Goal: Information Seeking & Learning: Learn about a topic

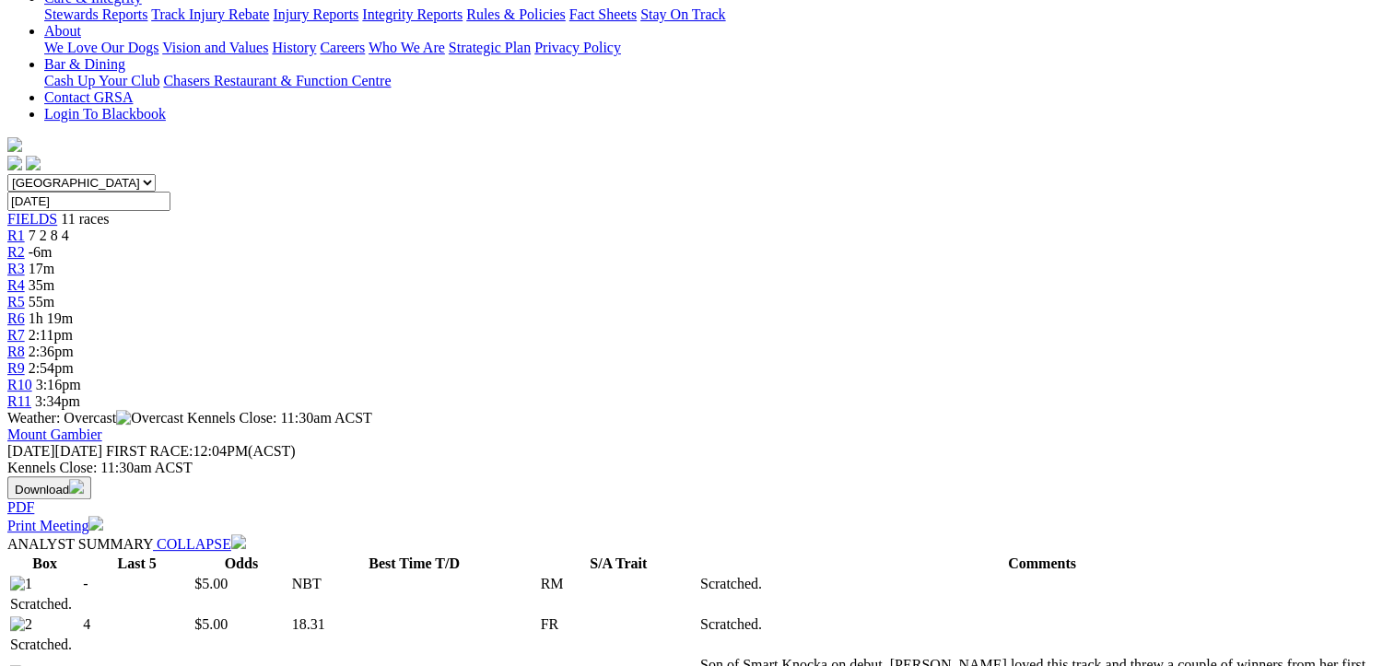
scroll to position [184, 0]
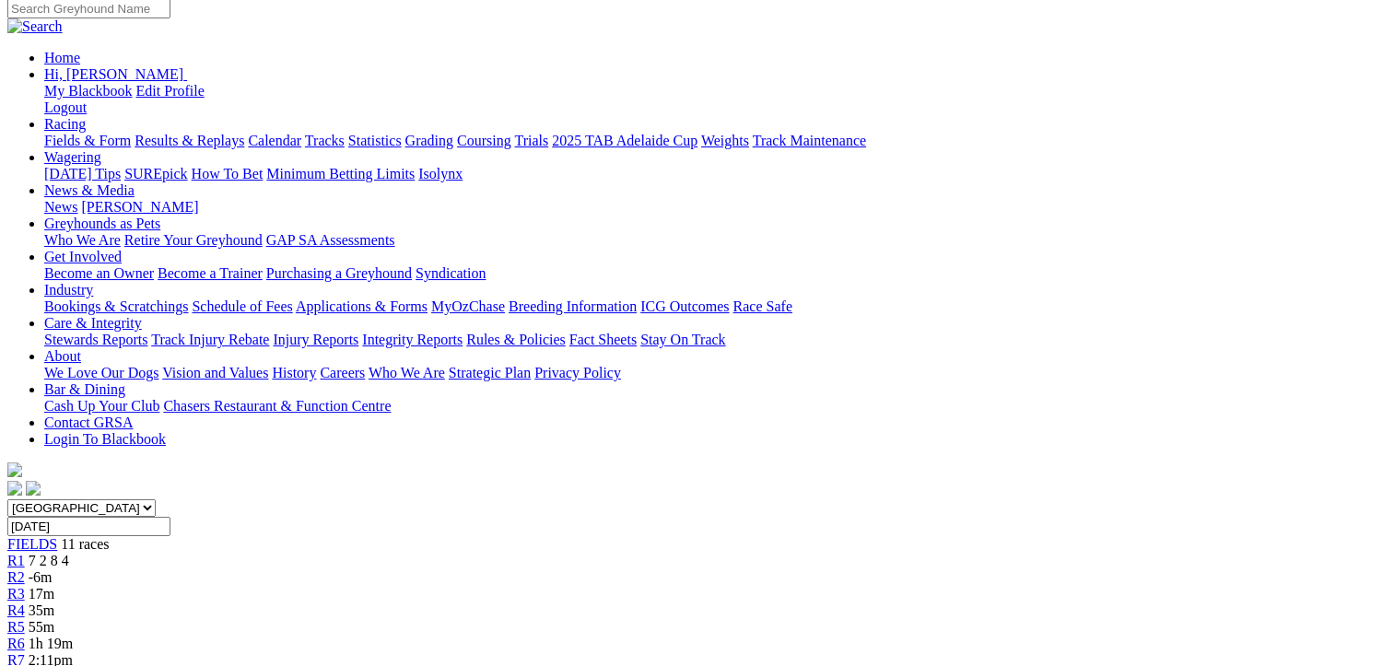
click at [450, 586] on div "R3 17m" at bounding box center [696, 594] width 1379 height 17
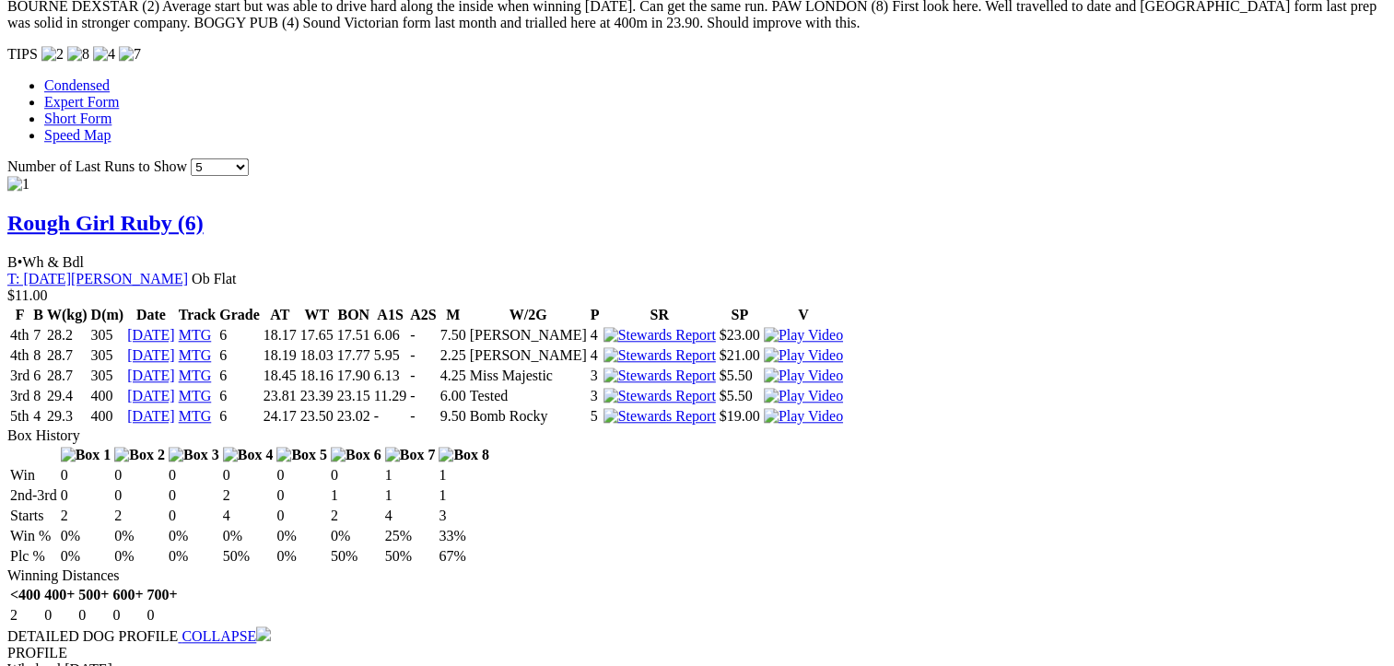
scroll to position [1843, 0]
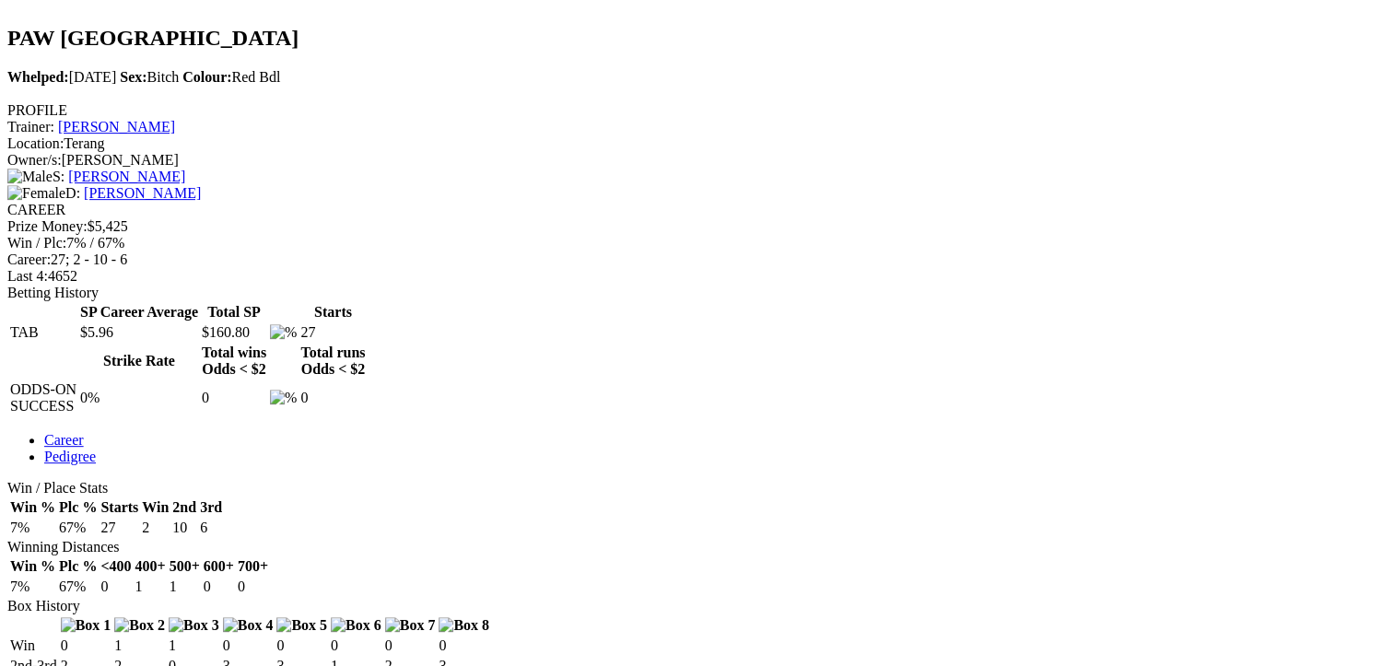
scroll to position [737, 0]
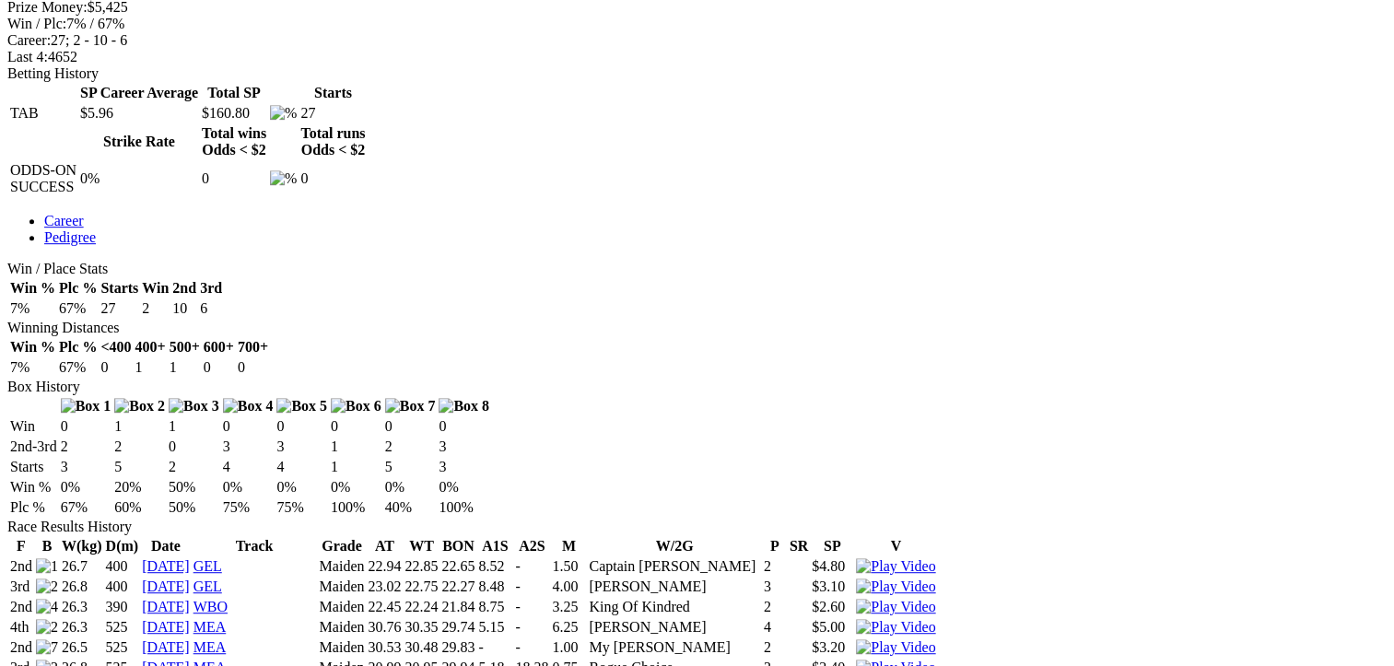
scroll to position [921, 0]
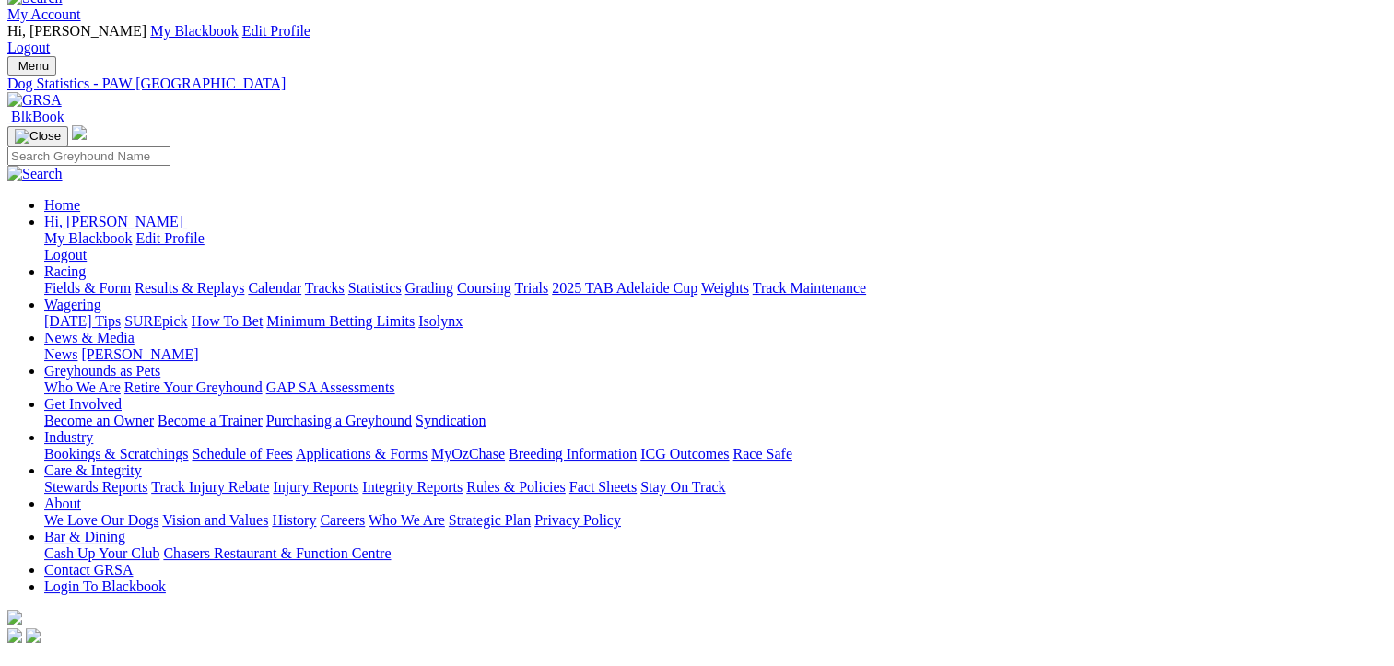
scroll to position [0, 0]
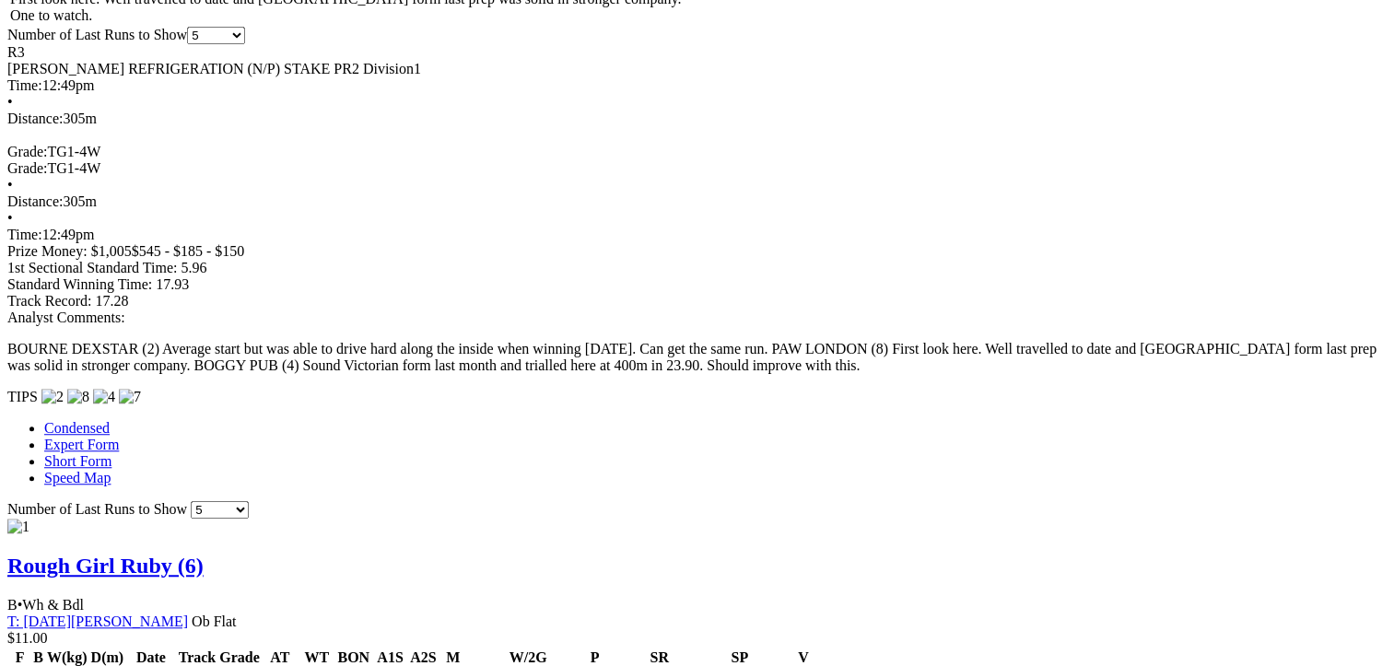
scroll to position [1290, 0]
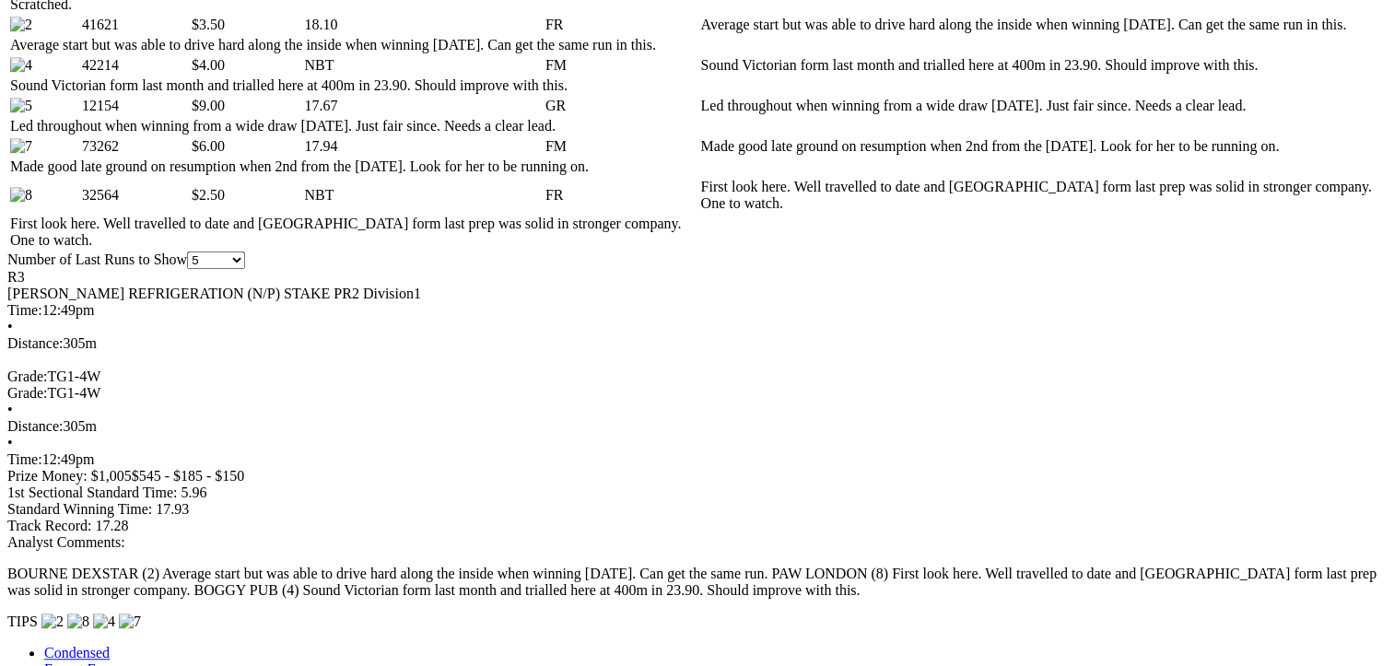
scroll to position [1106, 0]
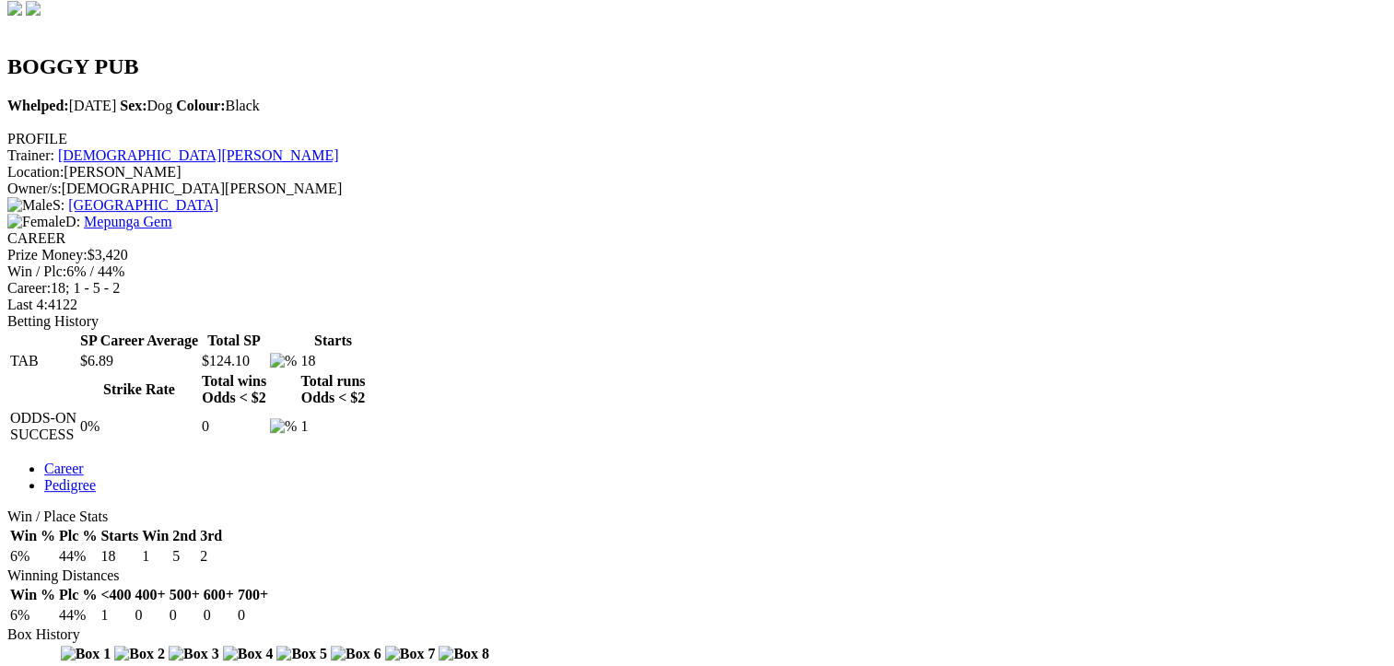
scroll to position [737, 0]
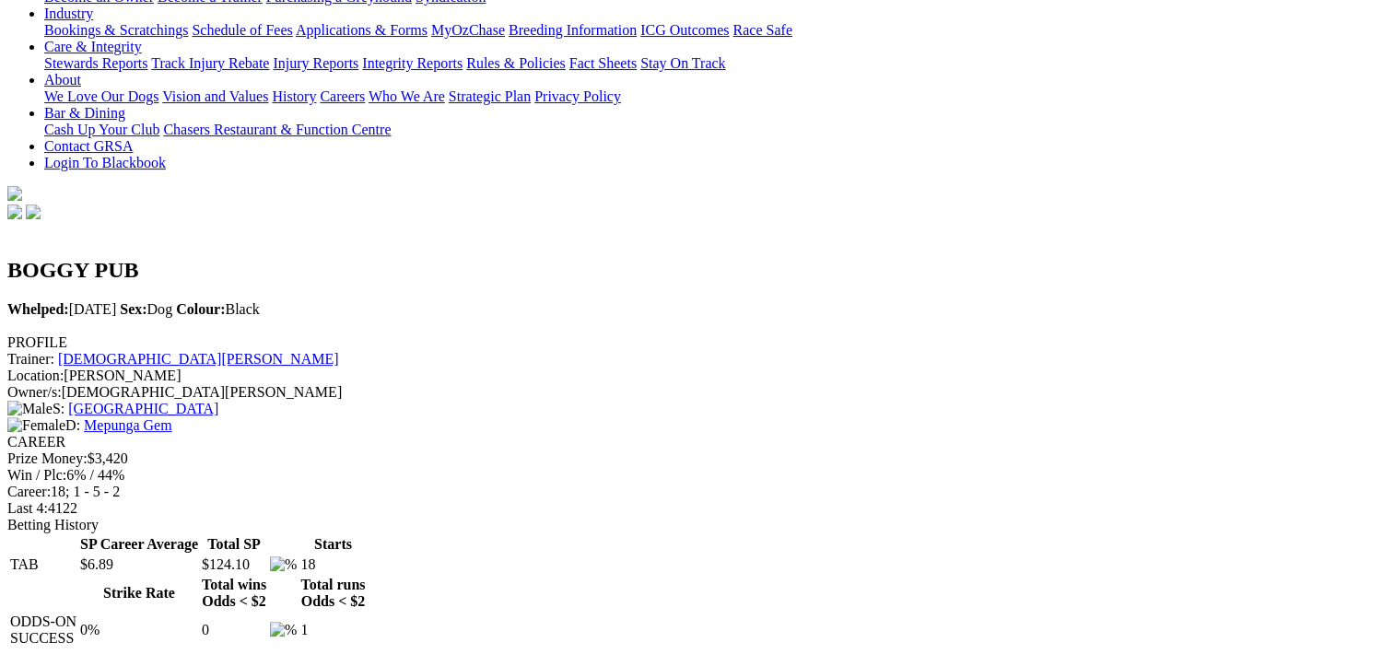
scroll to position [0, 0]
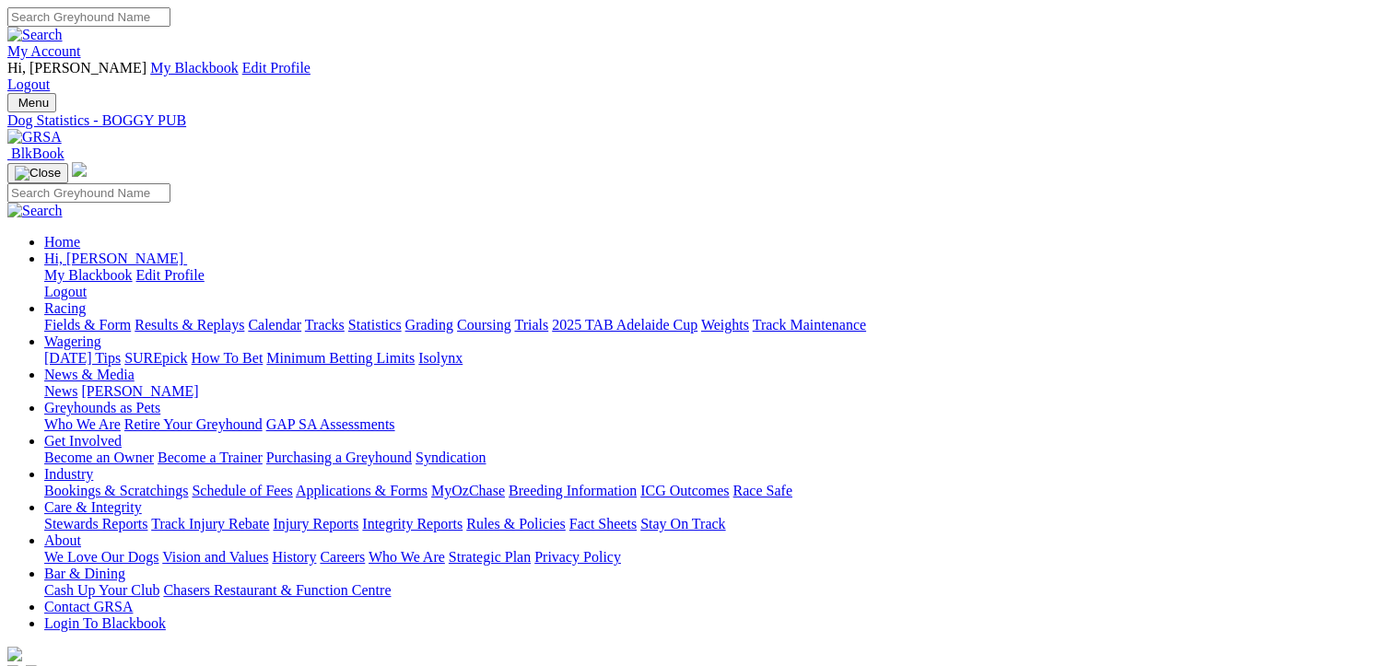
click at [66, 317] on link "Fields & Form" at bounding box center [87, 325] width 87 height 16
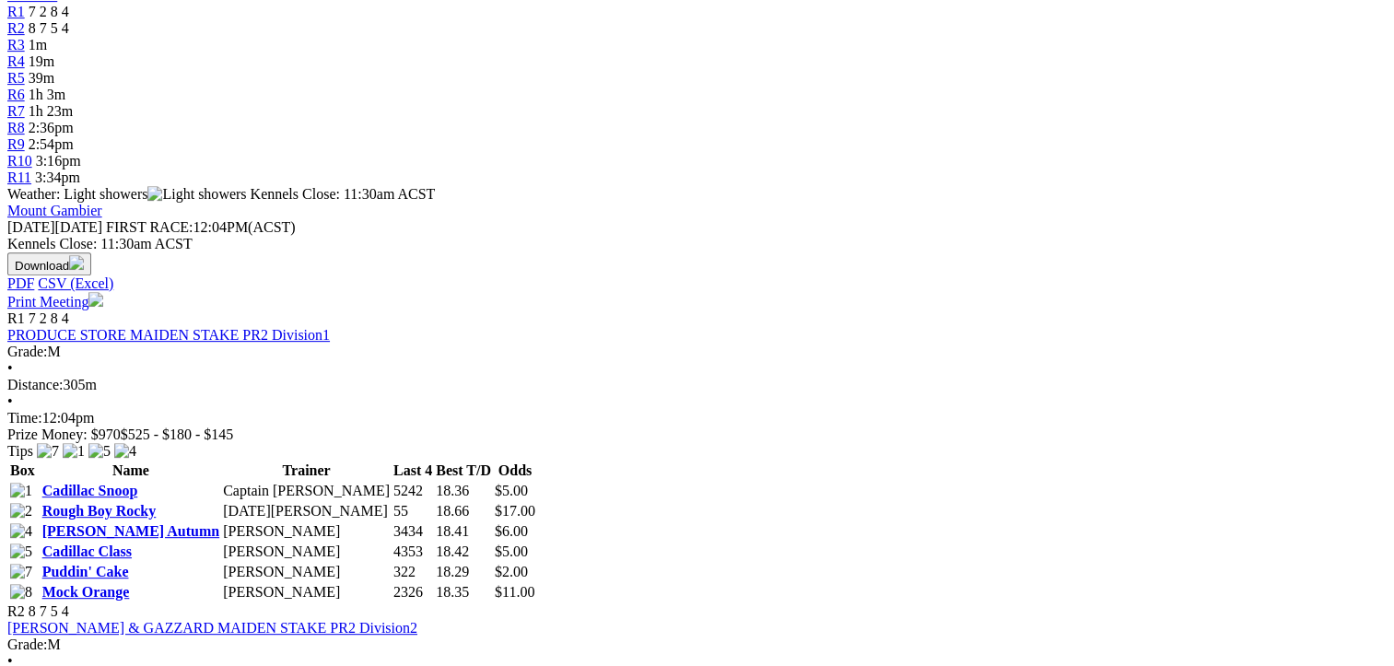
scroll to position [737, 0]
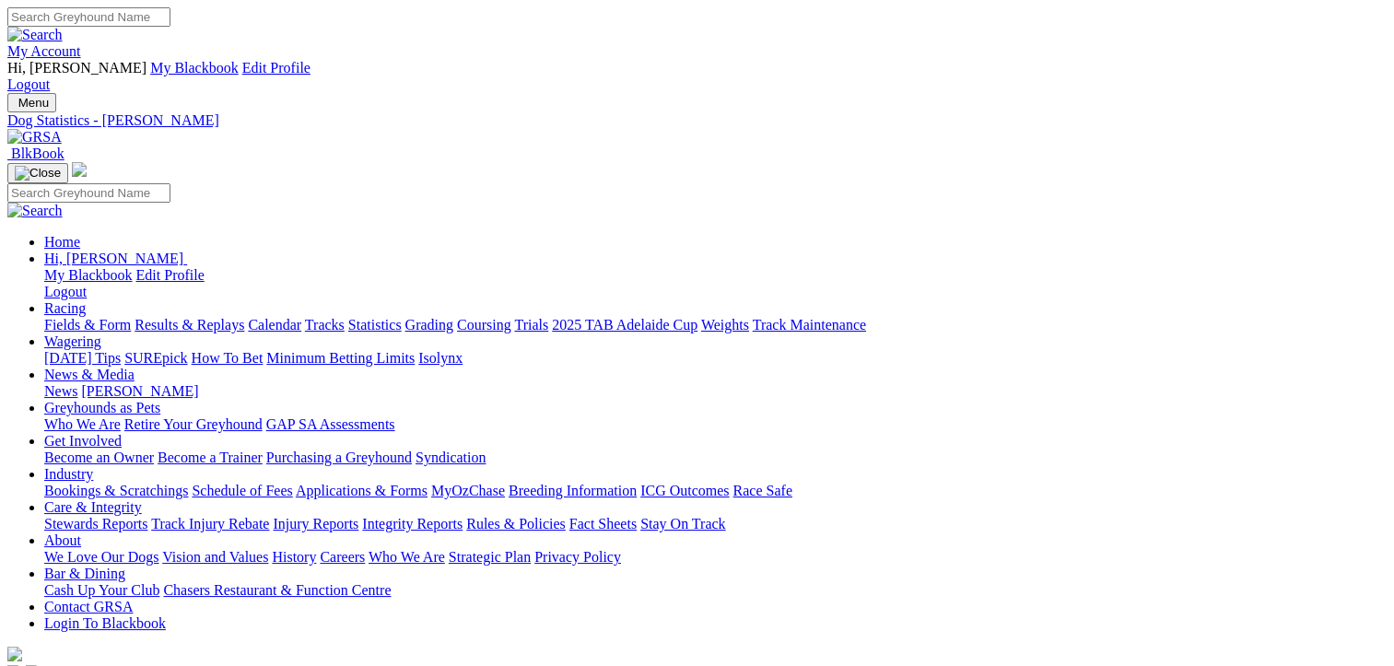
click at [51, 317] on link "Fields & Form" at bounding box center [87, 325] width 87 height 16
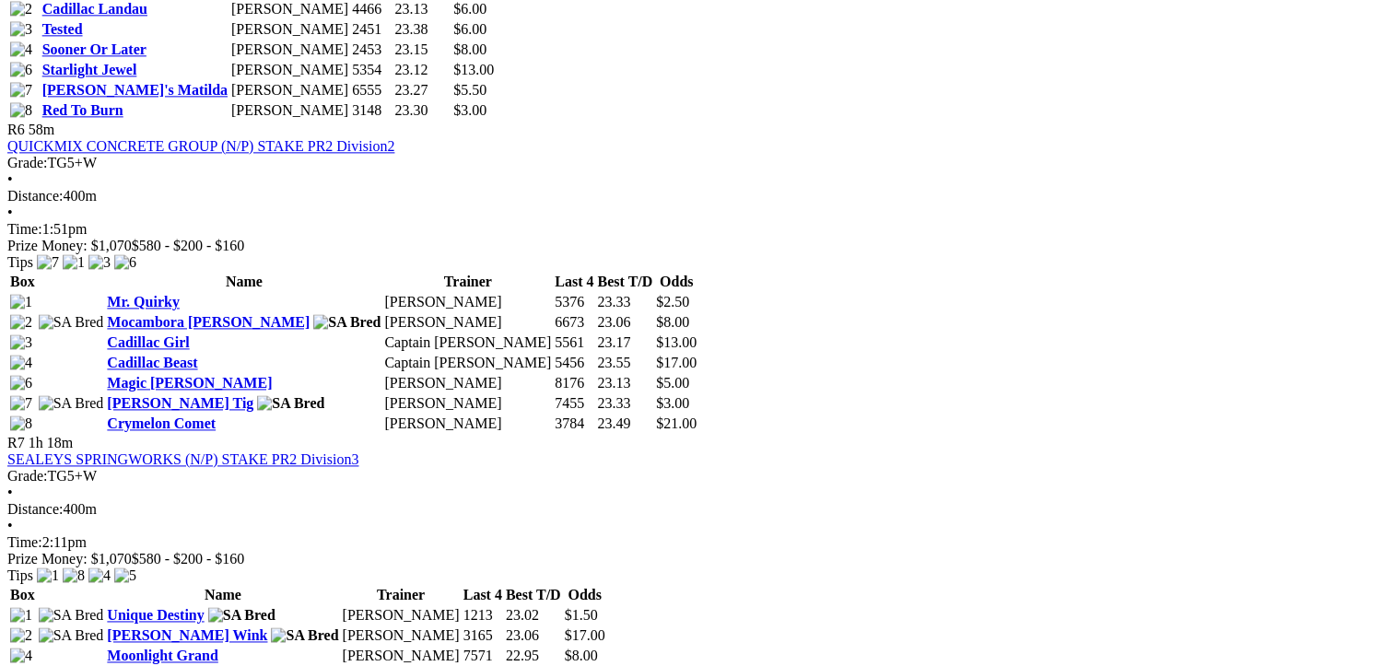
scroll to position [2395, 0]
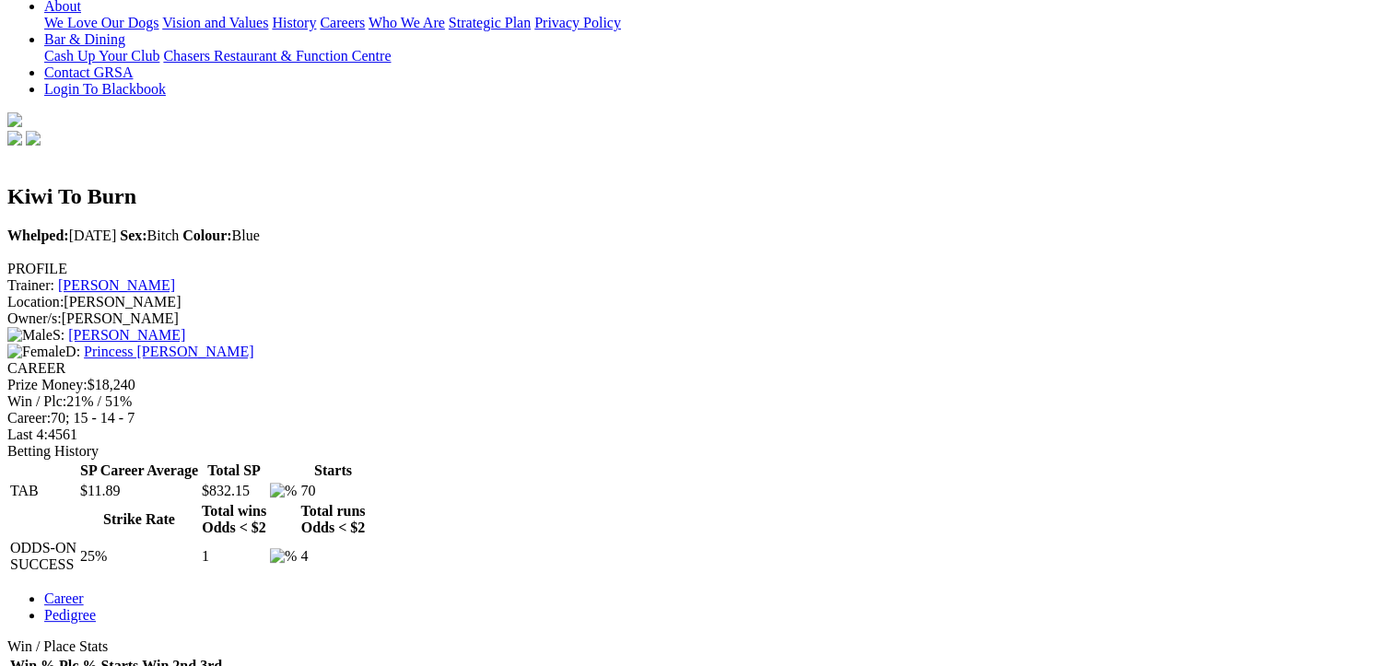
scroll to position [645, 0]
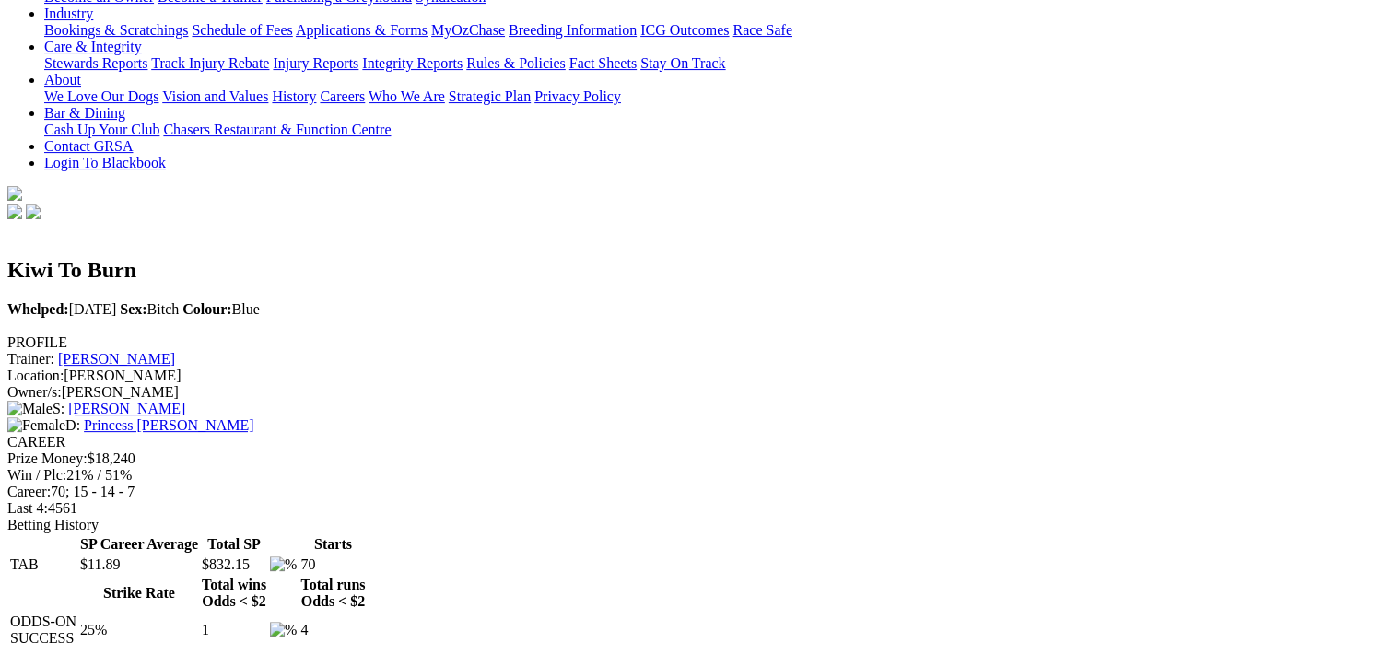
scroll to position [0, 0]
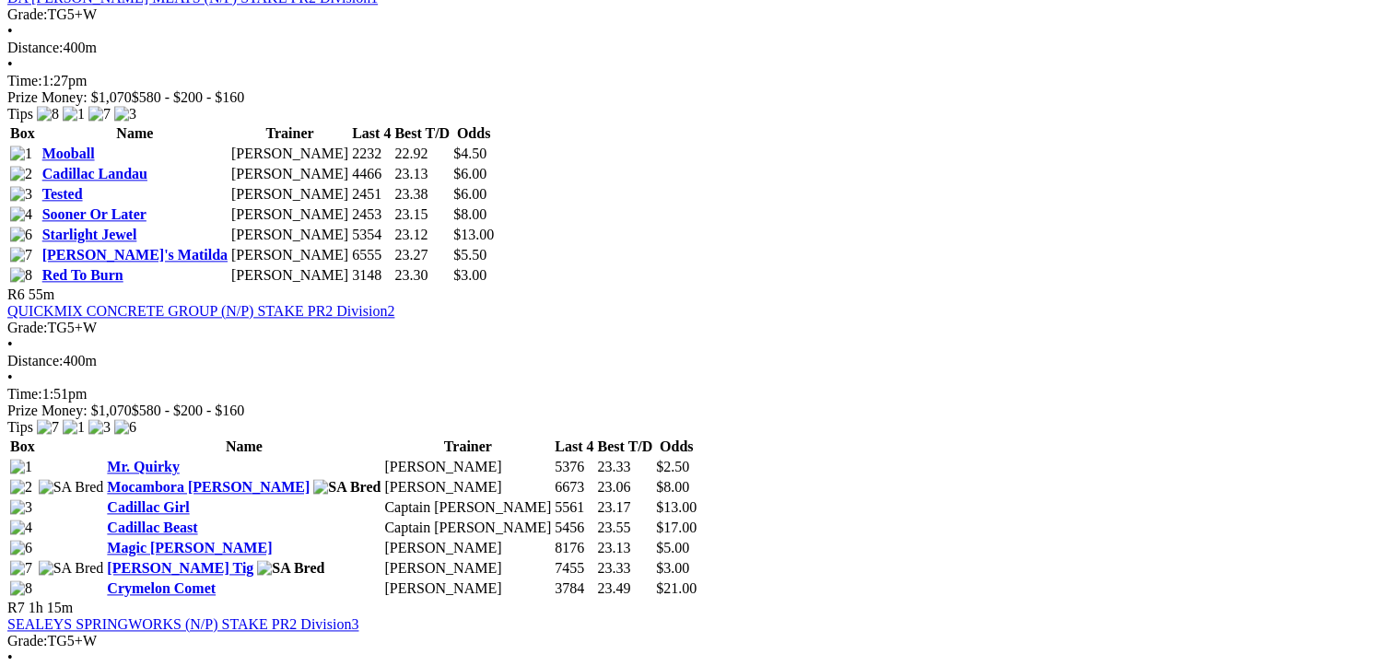
scroll to position [2303, 0]
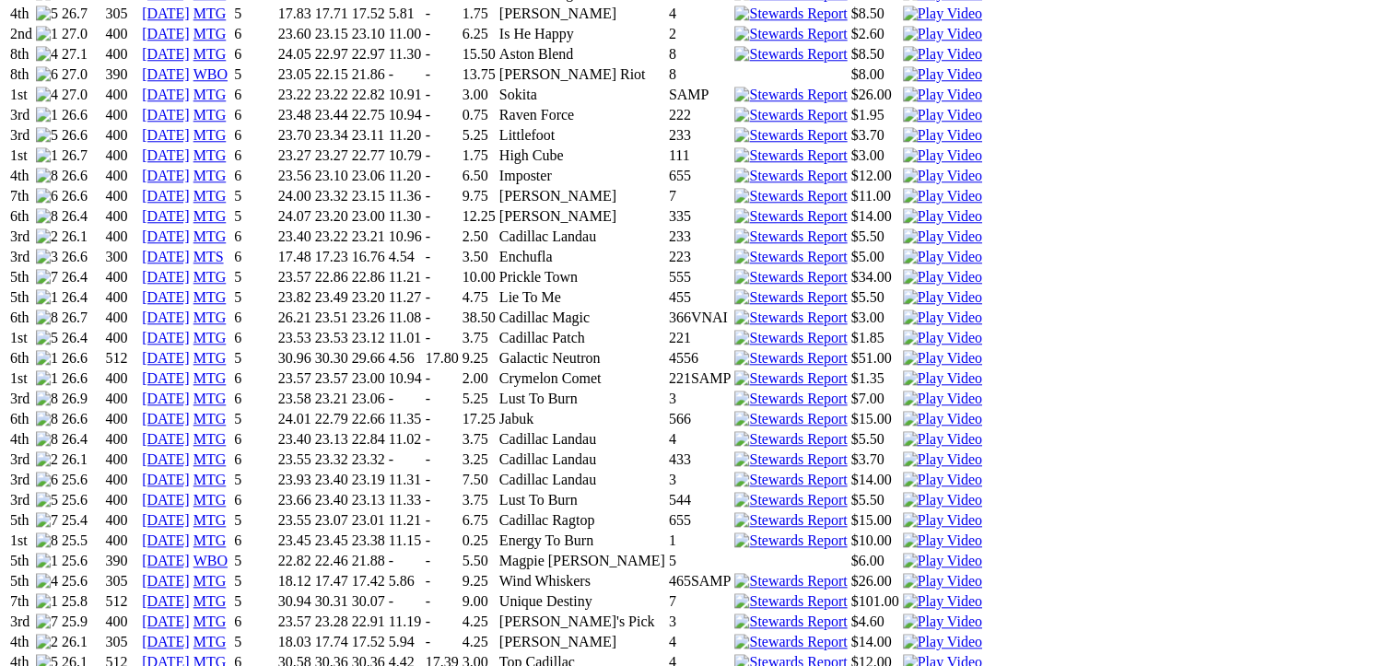
scroll to position [1935, 0]
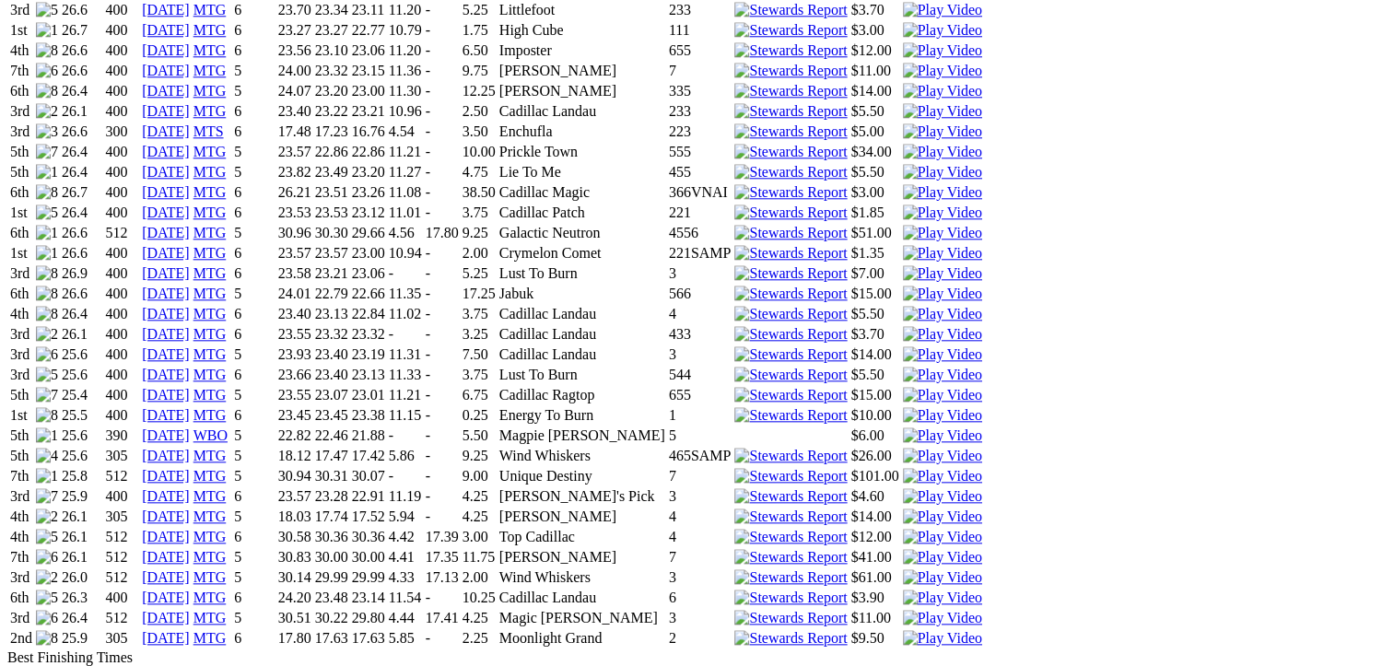
click at [966, 630] on img at bounding box center [942, 638] width 79 height 17
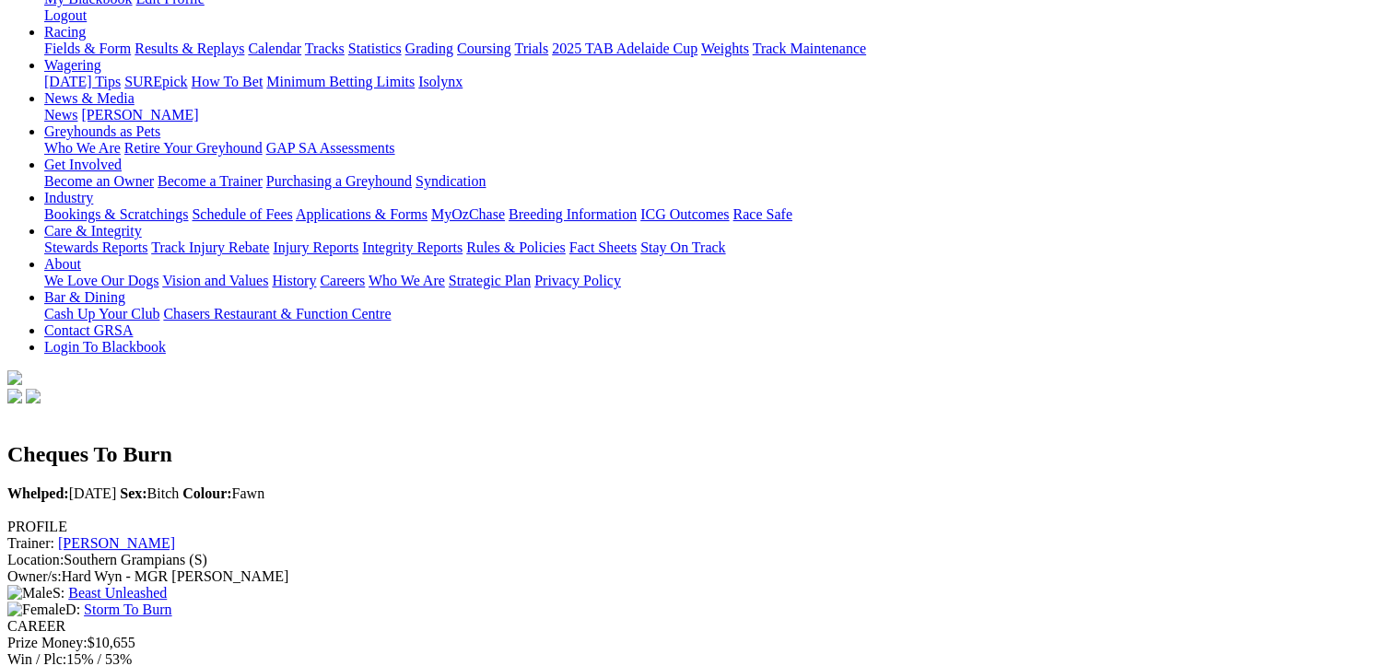
scroll to position [0, 0]
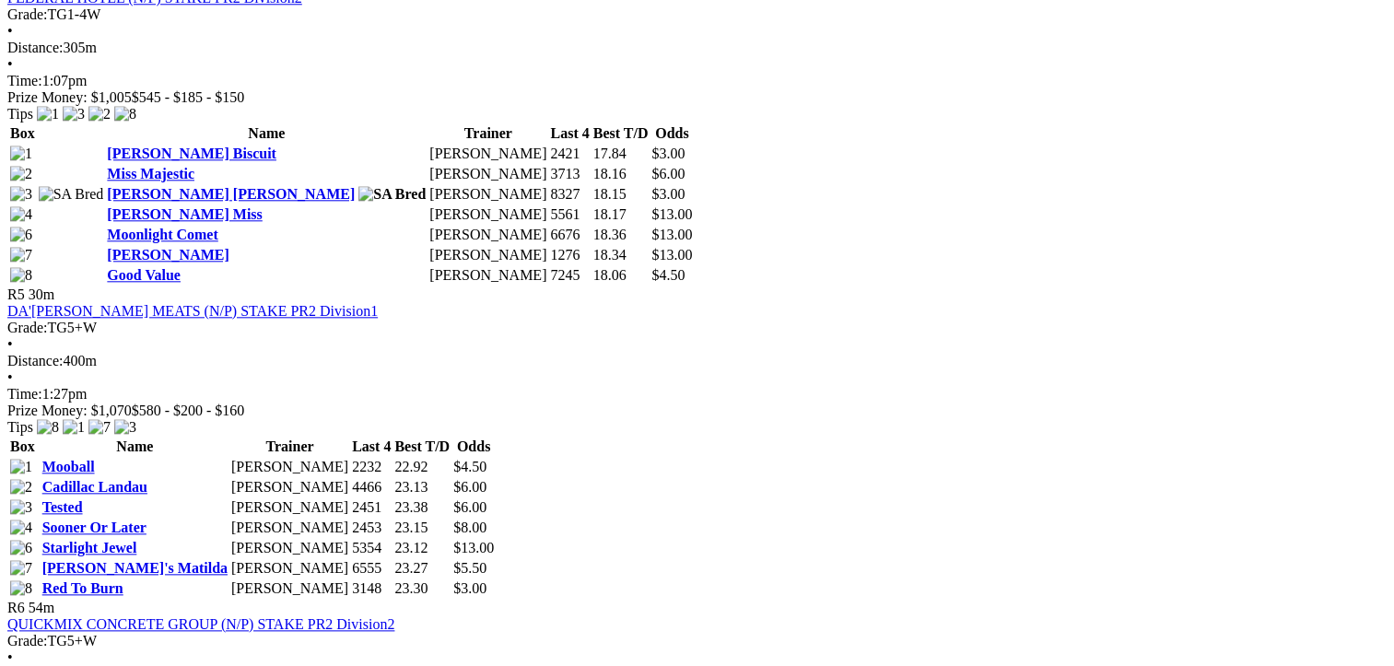
scroll to position [2395, 0]
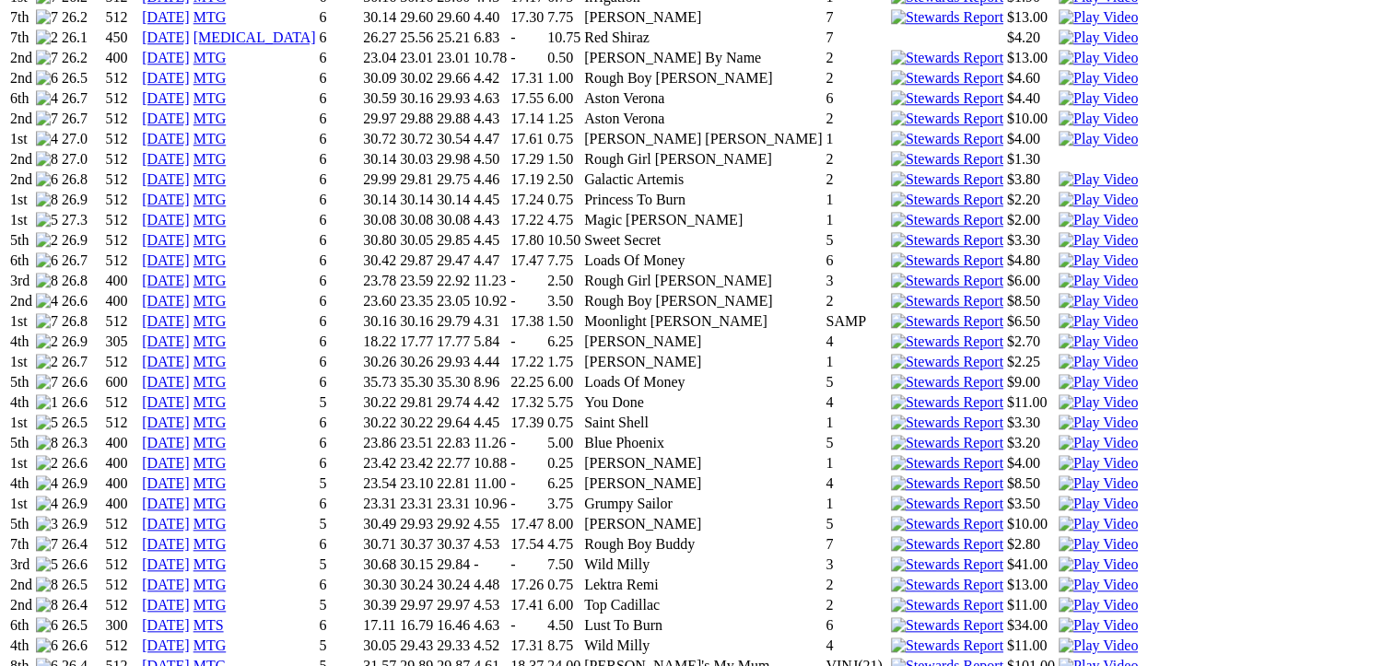
scroll to position [2119, 0]
